Goal: Task Accomplishment & Management: Complete application form

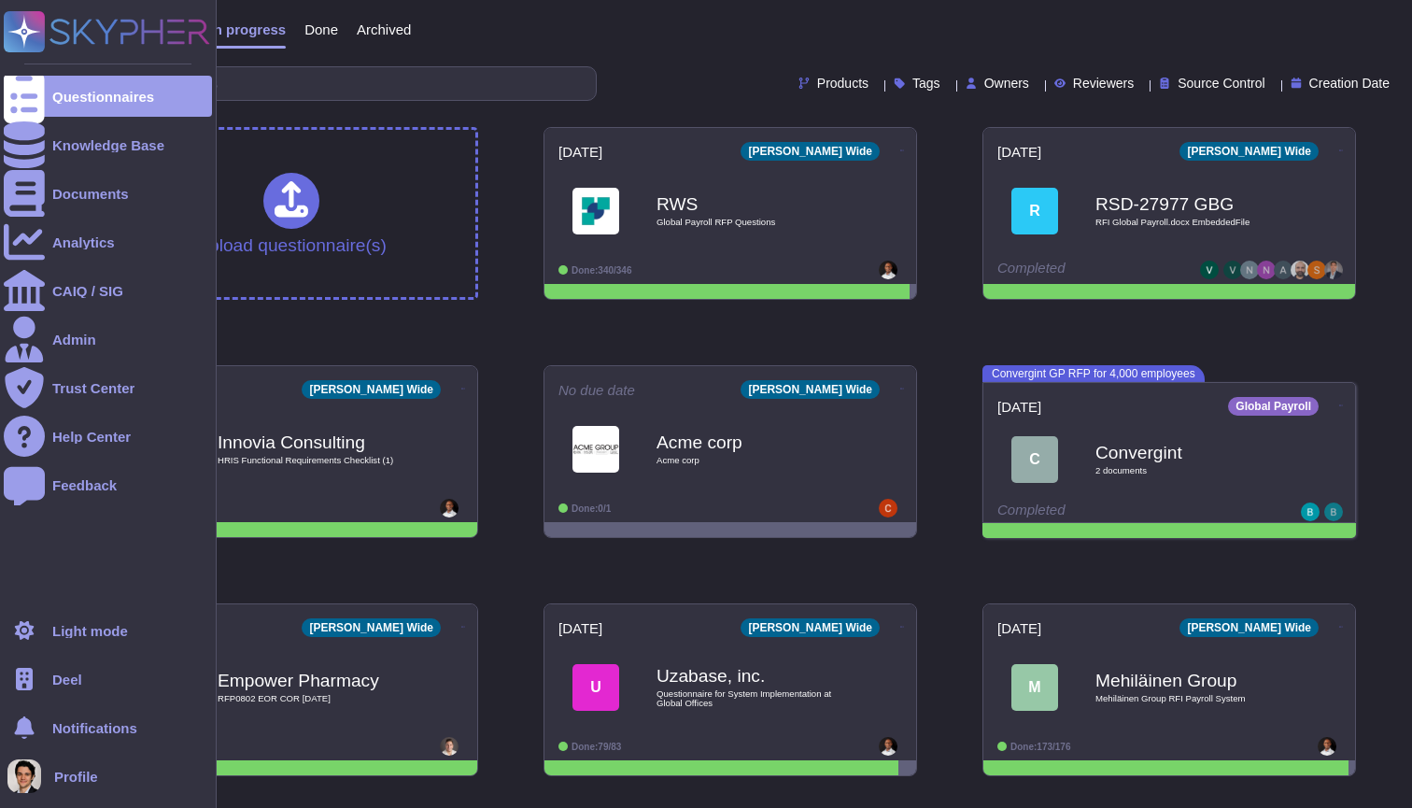
click at [61, 673] on span "Deel" at bounding box center [67, 680] width 30 height 14
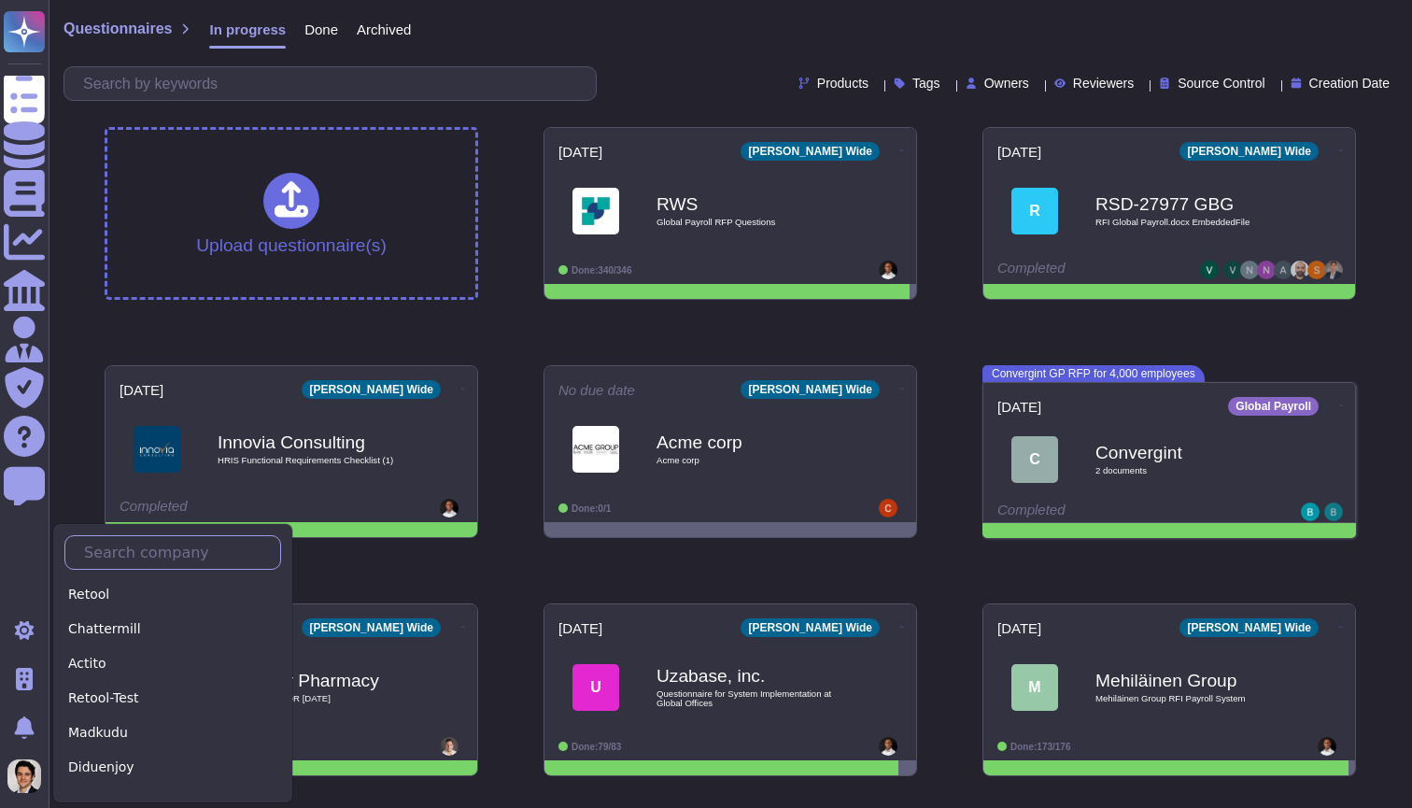
click at [115, 565] on input "text" at bounding box center [177, 552] width 205 height 33
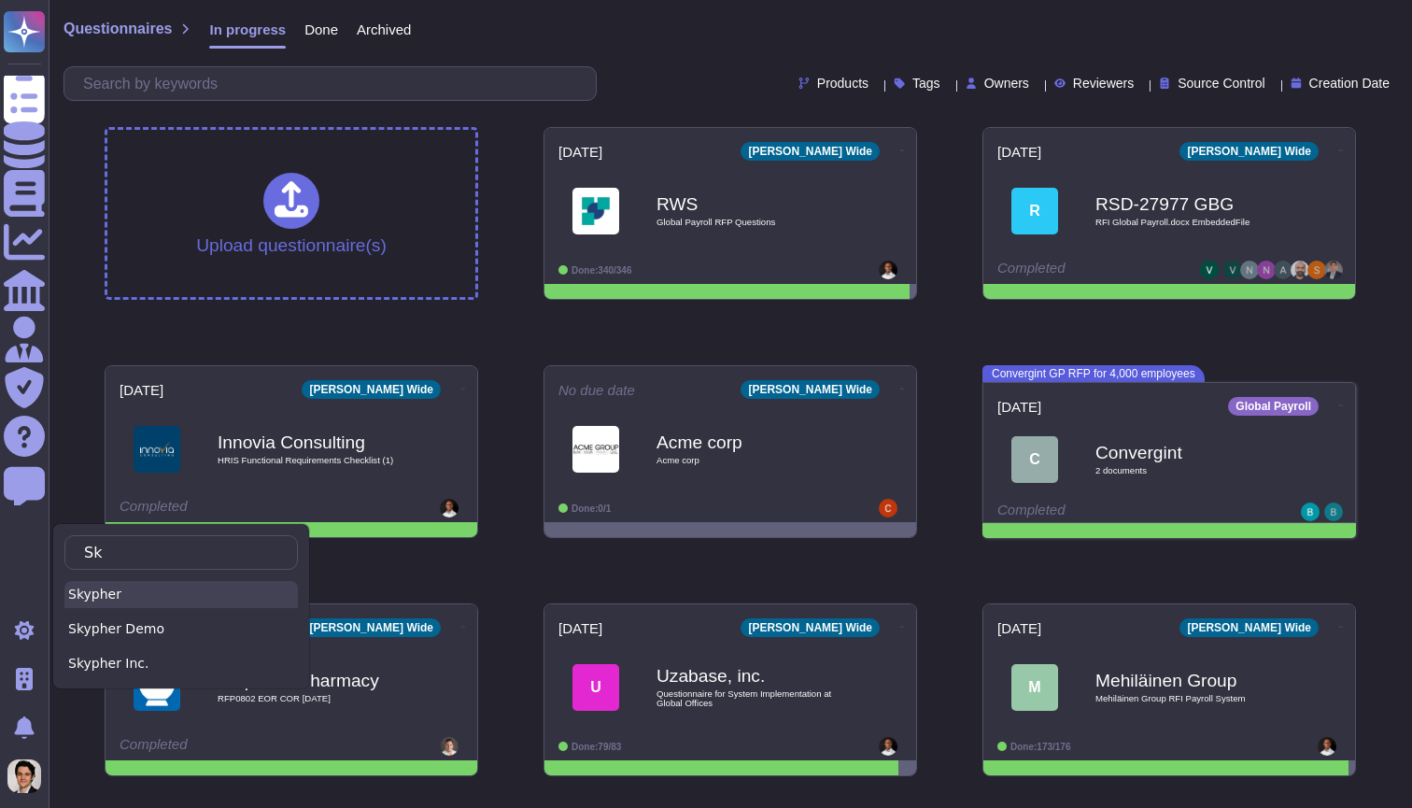
click at [111, 601] on div "Skypher" at bounding box center [181, 594] width 234 height 27
type input "Sk"
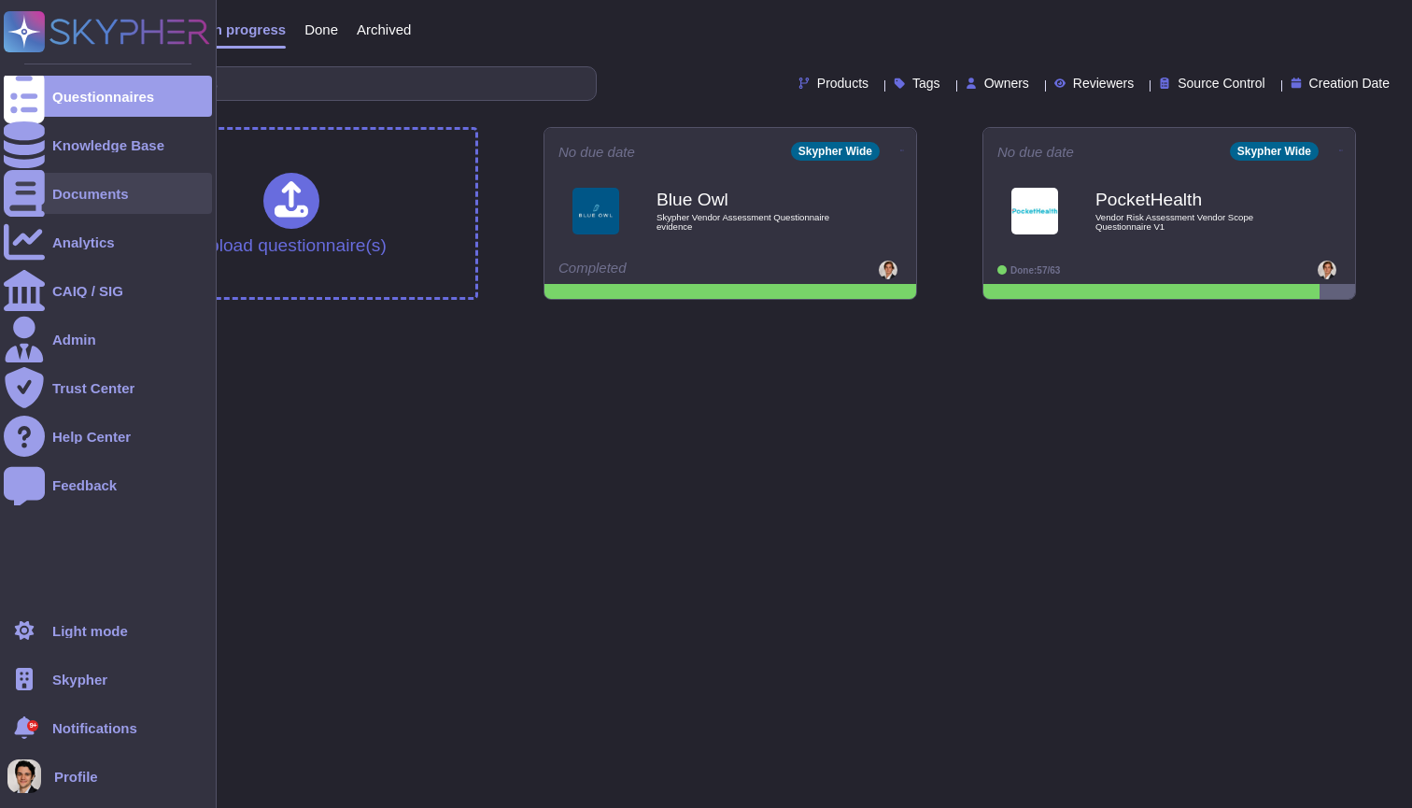
click at [125, 185] on div "Documents" at bounding box center [108, 193] width 208 height 41
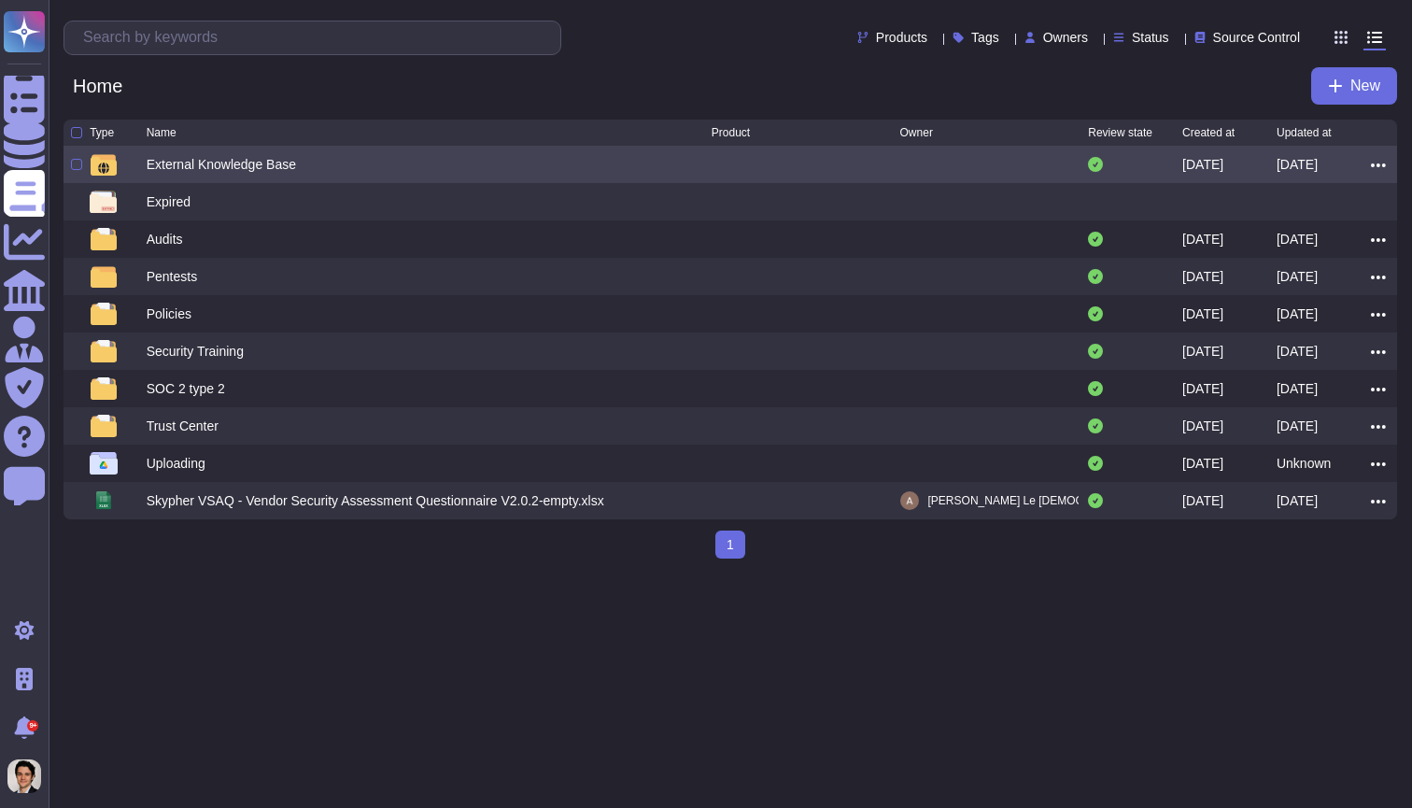
click at [892, 176] on div at bounding box center [806, 164] width 189 height 22
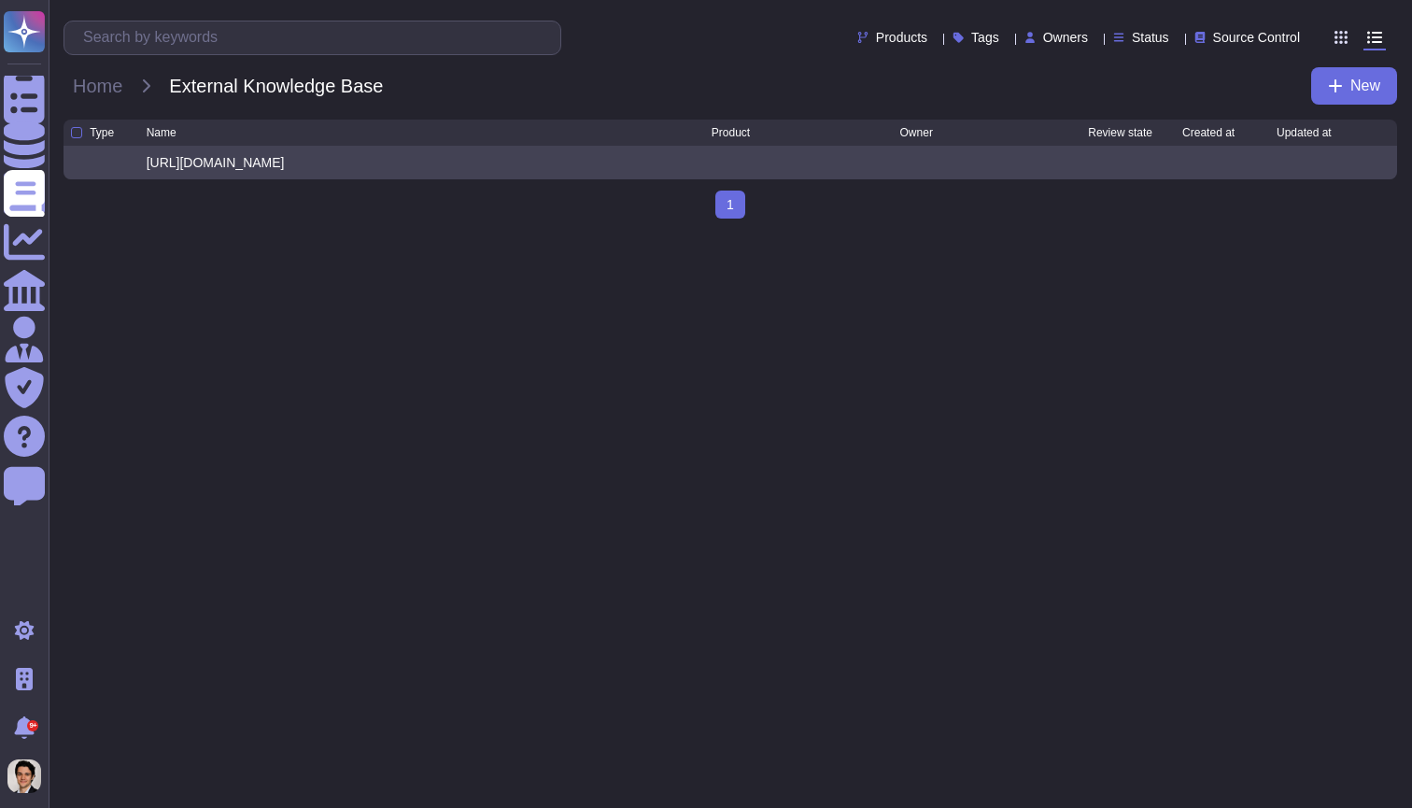
click at [1349, 168] on div at bounding box center [1324, 162] width 94 height 19
click at [285, 168] on div "https://www.pockethealth.com/en-us/privacy-policy/?type=provider" at bounding box center [216, 162] width 138 height 19
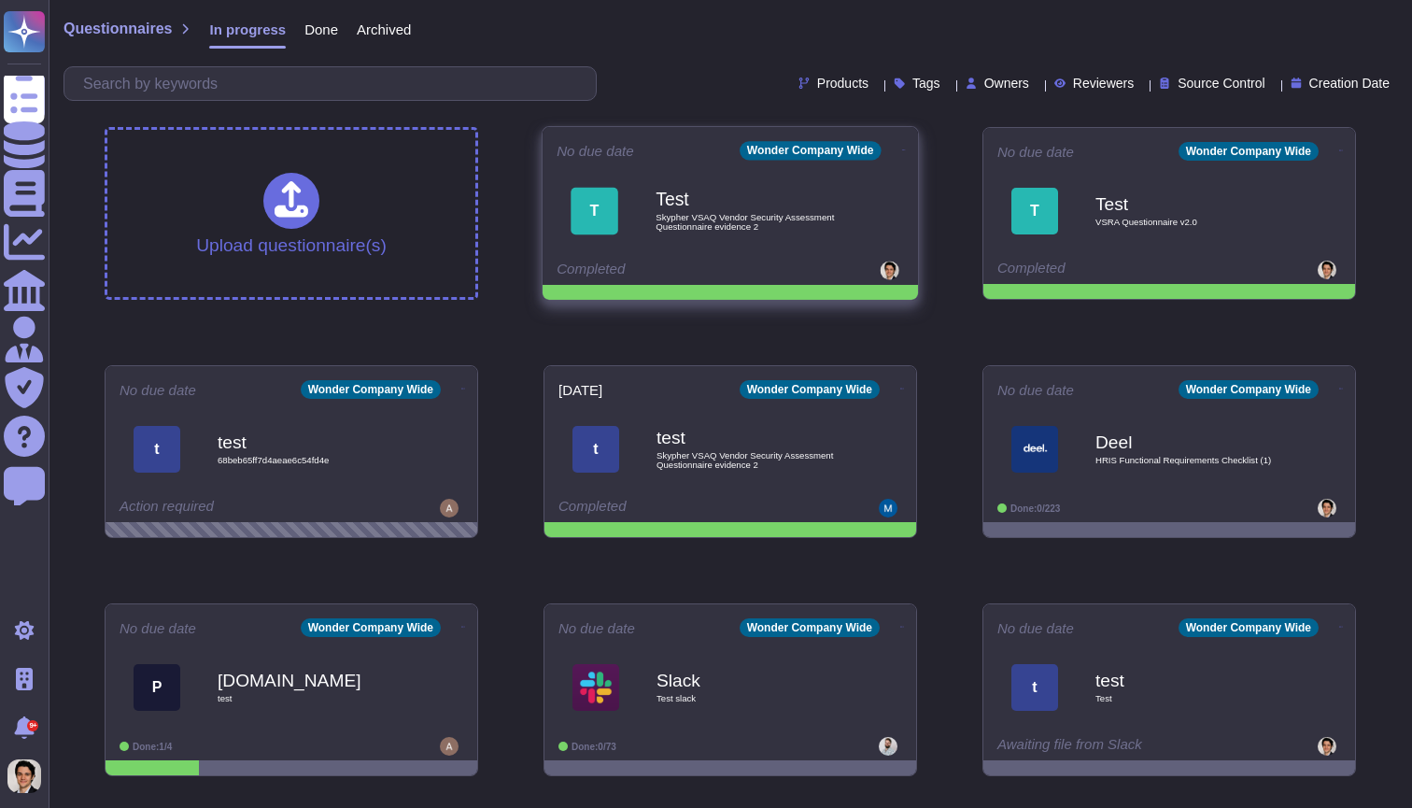
click at [902, 148] on icon at bounding box center [904, 150] width 4 height 5
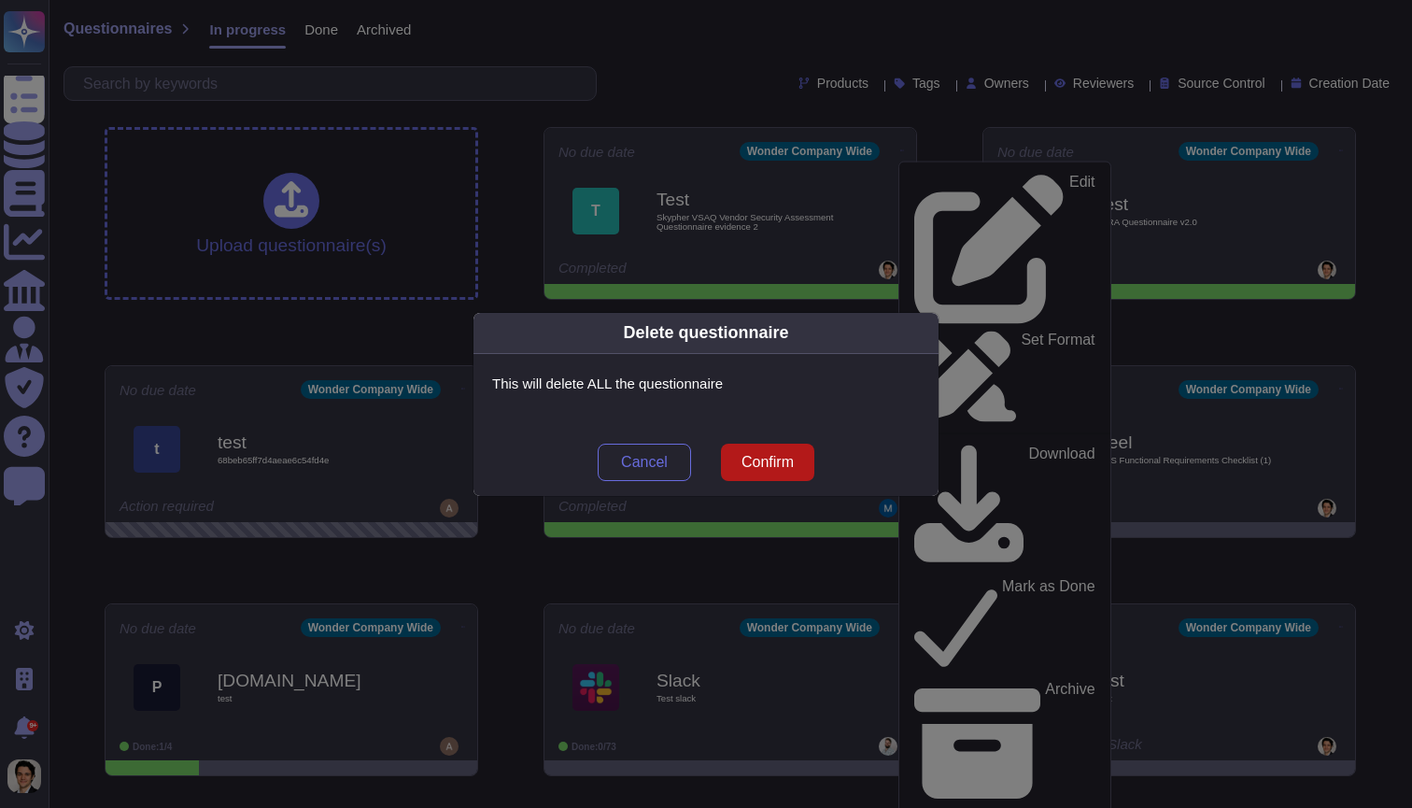
click at [777, 465] on span "Confirm" at bounding box center [768, 462] width 52 height 15
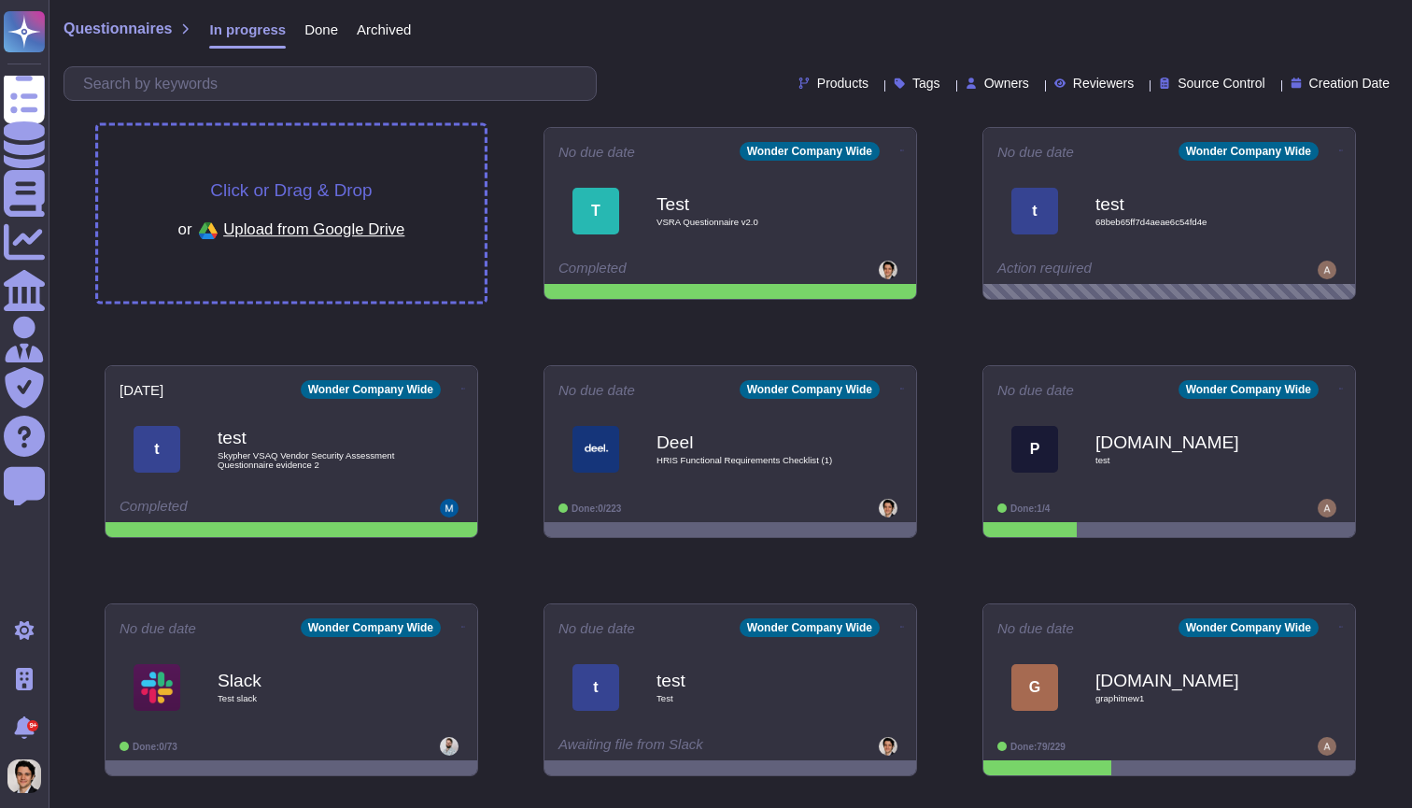
click at [373, 163] on div "Click or Drag & Drop or Upload from Google Drive" at bounding box center [291, 214] width 387 height 176
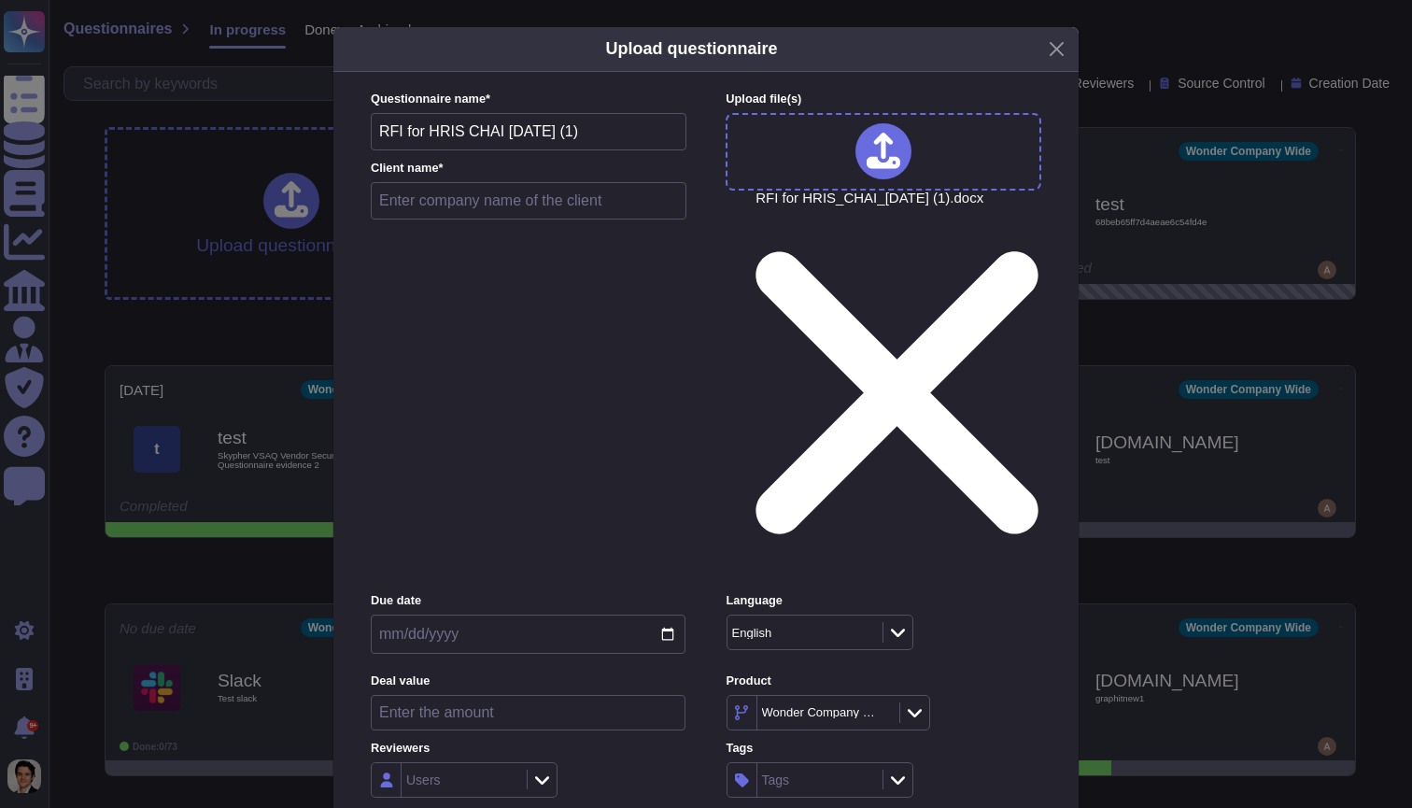
click at [439, 219] on input "text" at bounding box center [529, 200] width 316 height 37
type input "Test"
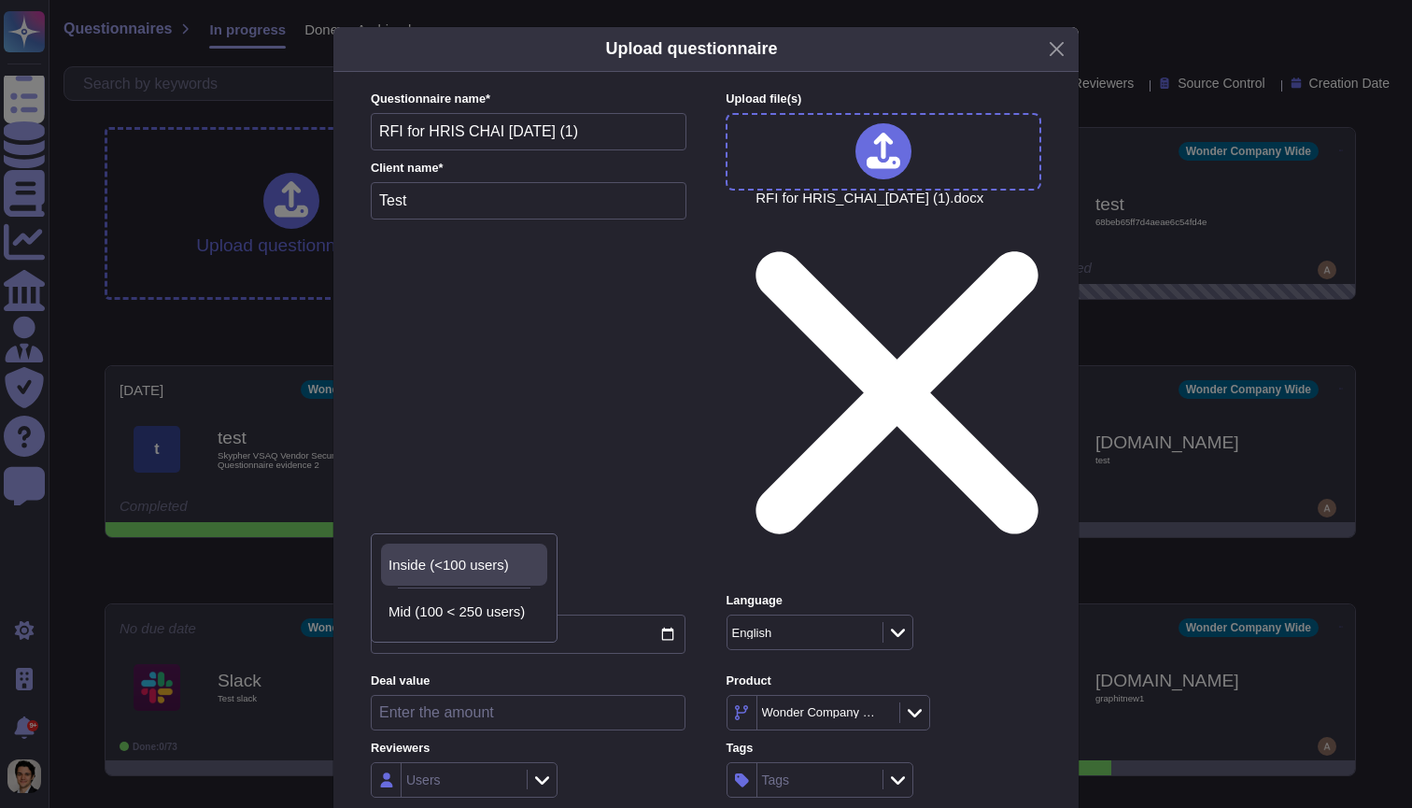
click at [489, 565] on span "Inside (<100 users)" at bounding box center [449, 565] width 120 height 17
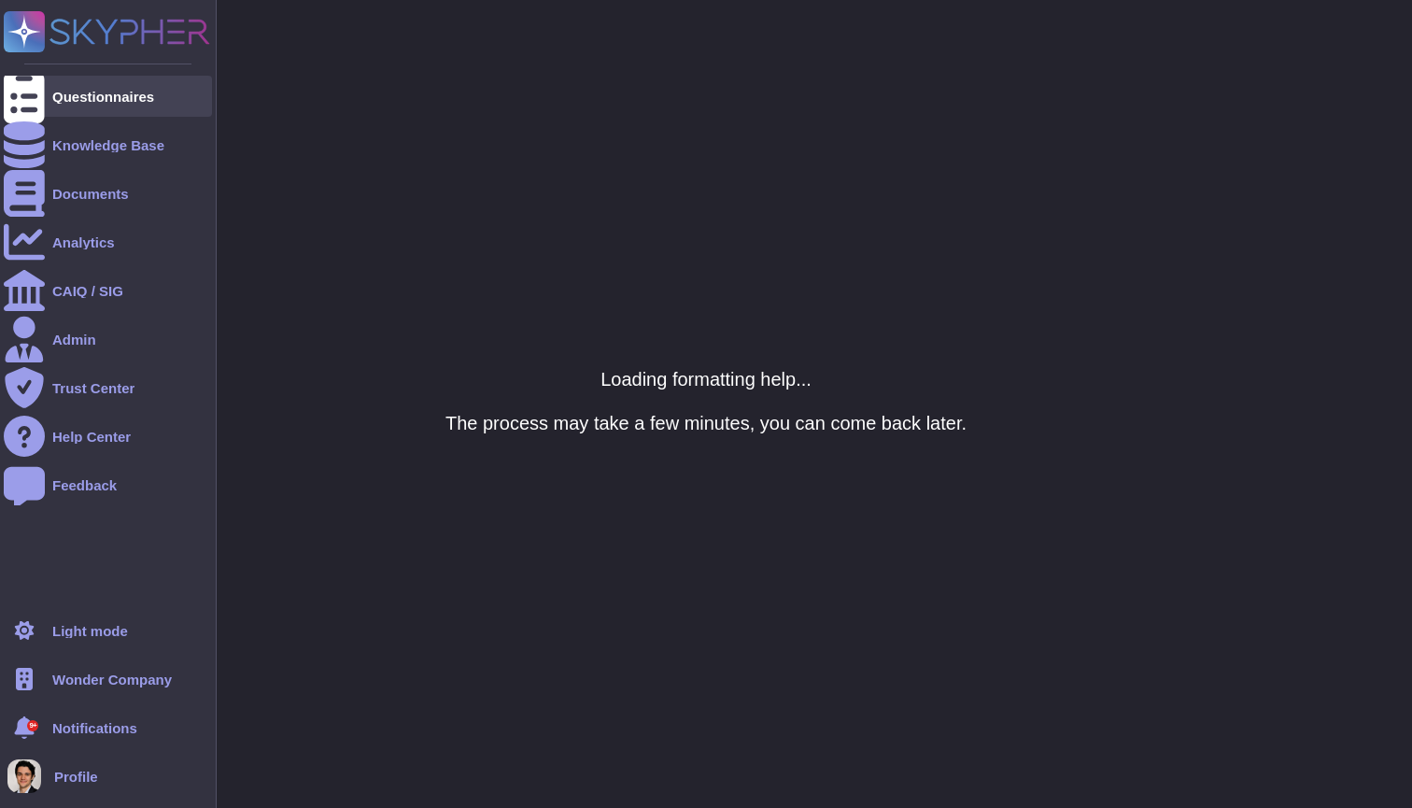
click at [42, 92] on div at bounding box center [24, 96] width 41 height 41
